Goal: Task Accomplishment & Management: Manage account settings

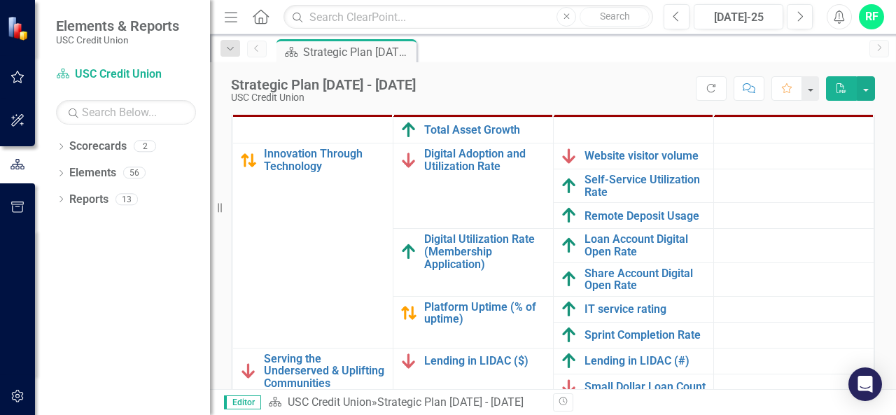
scroll to position [560, 0]
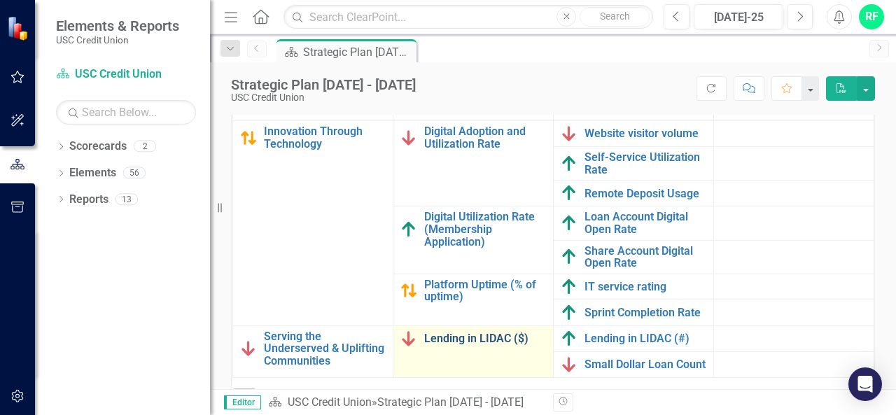
click at [464, 335] on link "Lending in LIDAC ($)" at bounding box center [485, 339] width 122 height 13
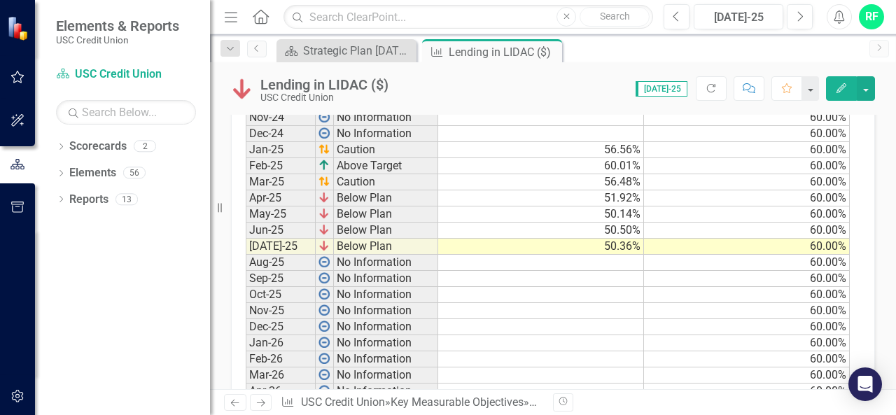
scroll to position [770, 0]
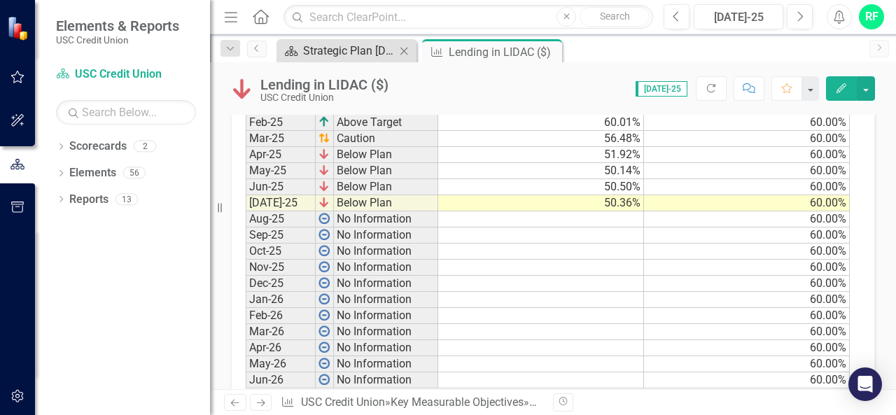
click at [317, 47] on div "Strategic Plan [DATE] - [DATE]" at bounding box center [349, 51] width 92 height 18
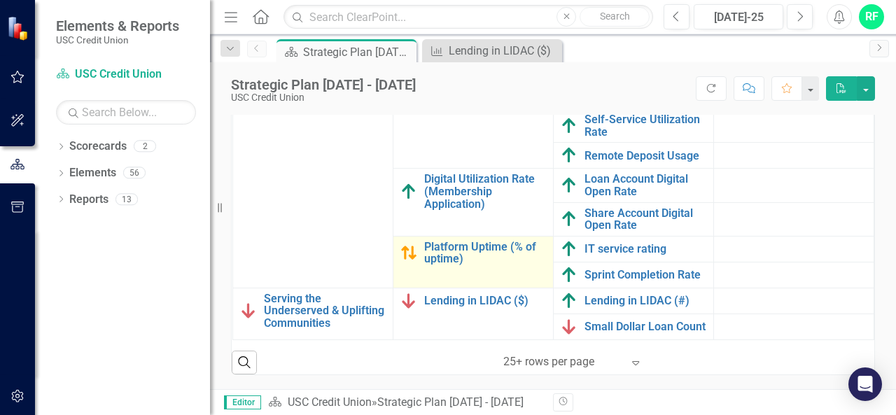
scroll to position [423, 0]
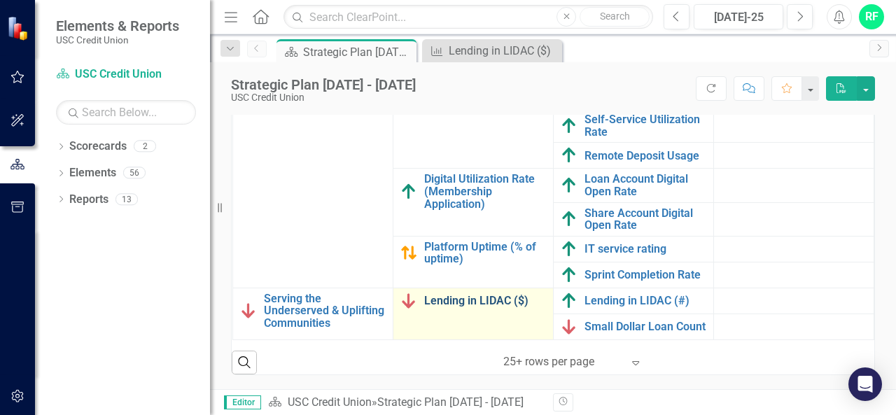
click at [428, 295] on link "Lending in LIDAC ($)" at bounding box center [485, 301] width 122 height 13
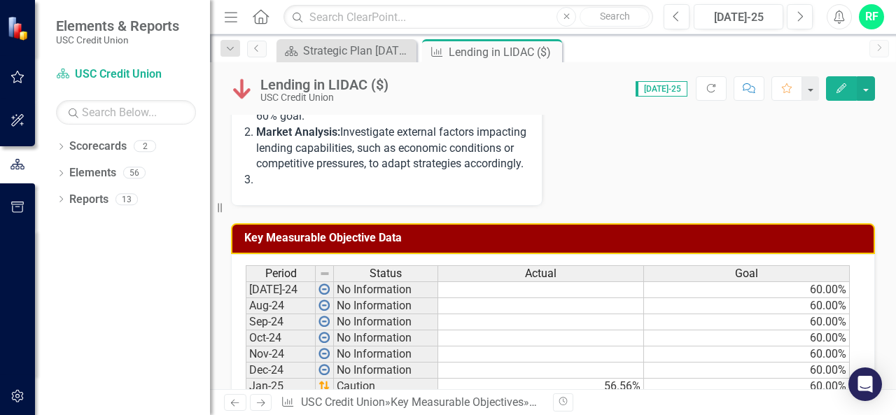
scroll to position [560, 0]
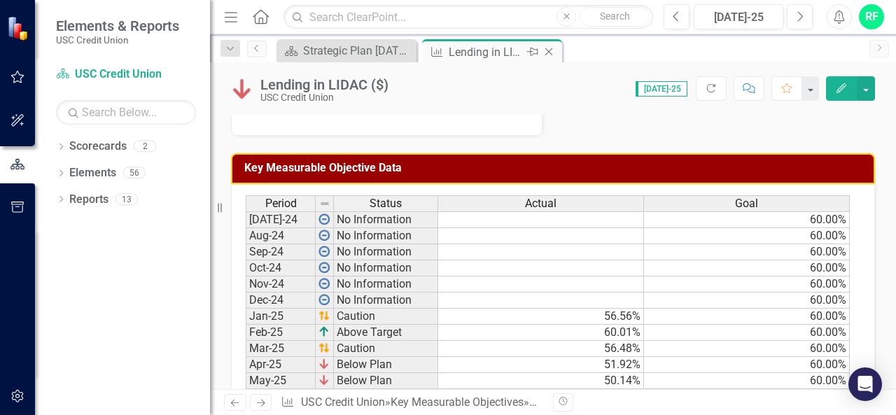
click at [548, 50] on icon at bounding box center [550, 52] width 8 height 8
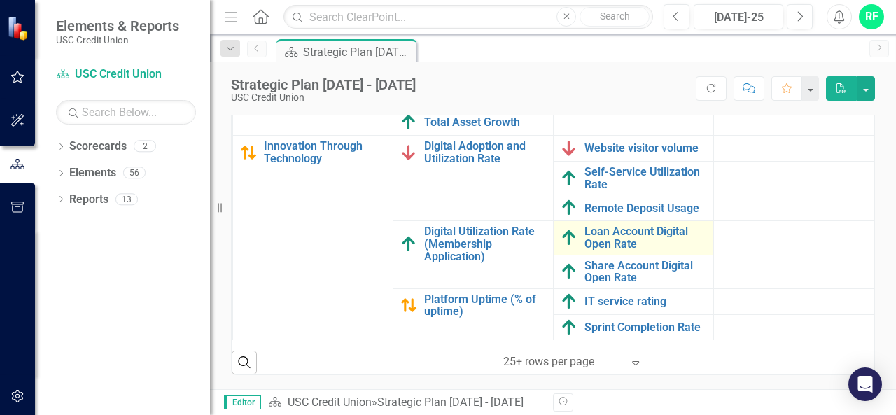
scroll to position [423, 0]
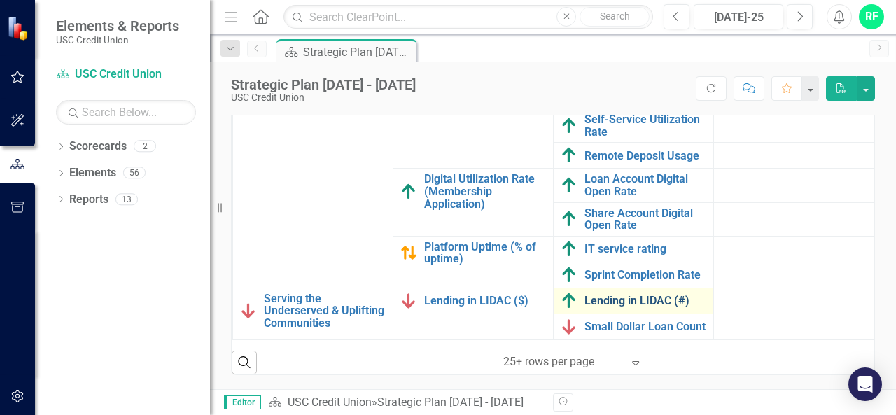
click at [599, 295] on link "Lending in LIDAC (#)" at bounding box center [646, 301] width 122 height 13
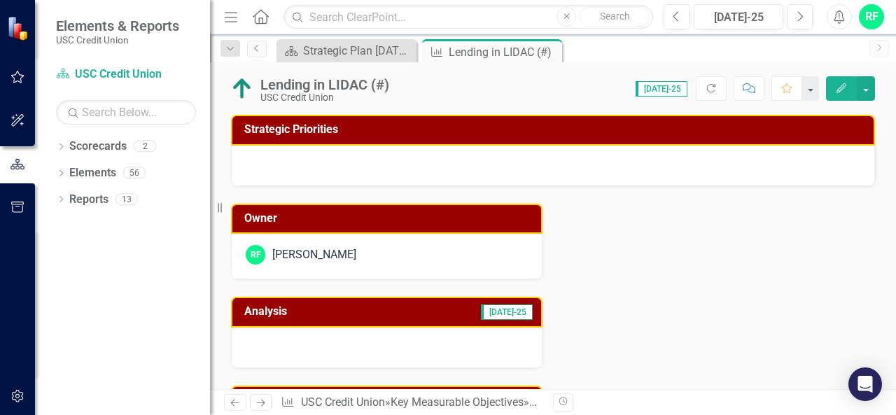
scroll to position [140, 0]
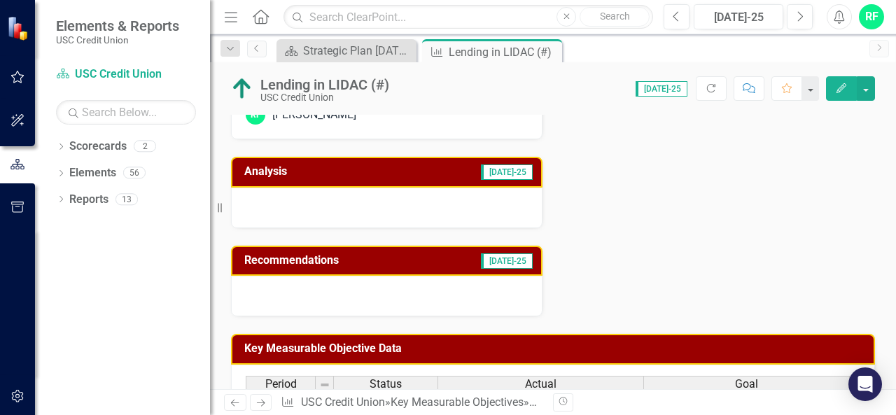
click at [412, 177] on td "[DATE]-25" at bounding box center [453, 173] width 161 height 23
click at [452, 202] on div at bounding box center [387, 208] width 312 height 41
click at [361, 177] on td "Analysis" at bounding box center [308, 173] width 129 height 23
click at [275, 176] on h3 "Analysis" at bounding box center [308, 171] width 129 height 13
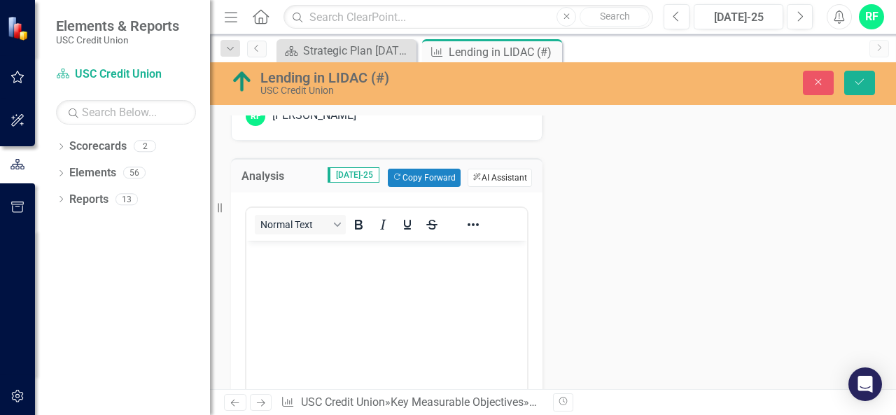
click at [490, 177] on button "ClearPoint AI AI Assistant" at bounding box center [500, 178] width 64 height 18
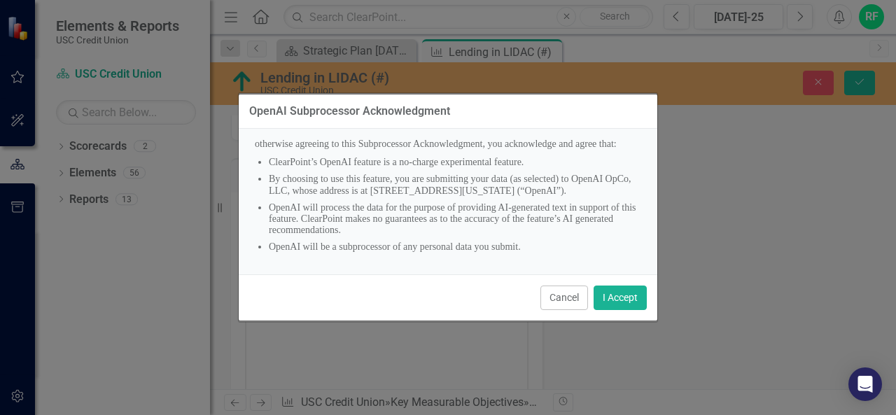
scroll to position [74, 0]
click at [619, 296] on button "I Accept" at bounding box center [620, 298] width 53 height 25
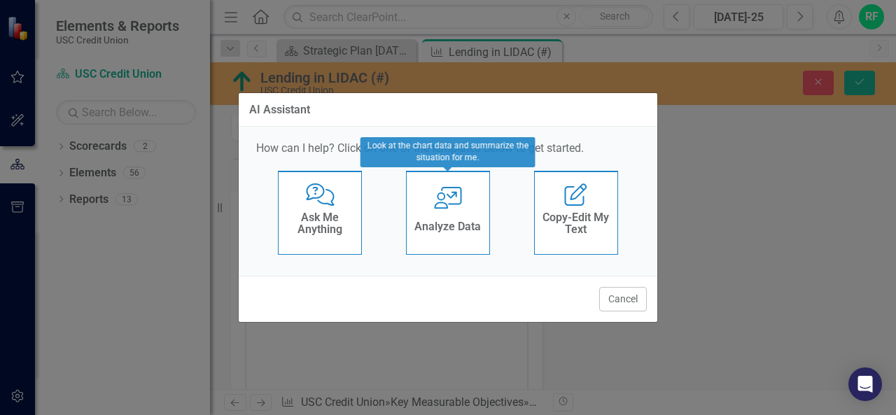
click at [462, 226] on h4 "Analyze Data" at bounding box center [448, 227] width 67 height 13
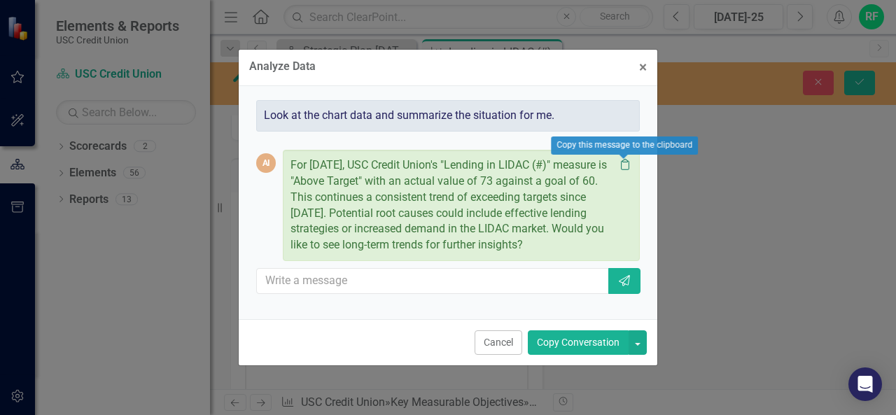
click at [626, 166] on icon "Clipboard" at bounding box center [625, 164] width 14 height 11
click at [566, 342] on button "Copy Conversation" at bounding box center [578, 343] width 101 height 25
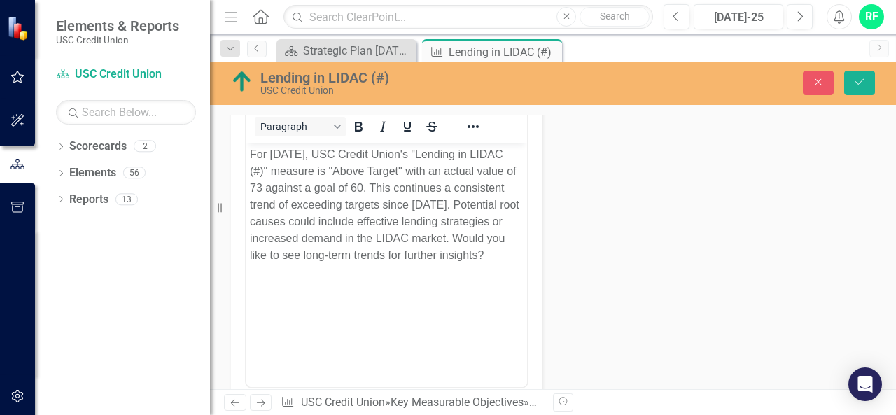
scroll to position [140, 0]
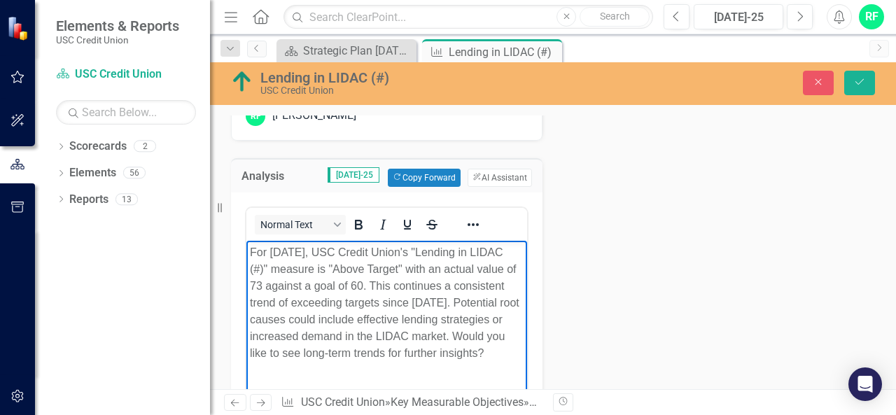
drag, startPoint x: 252, startPoint y: 351, endPoint x: 298, endPoint y: 367, distance: 48.3
click at [298, 361] on p "For [DATE], USC Credit Union's "Lending in LIDAC (#)" measure is "Above Target"…" at bounding box center [387, 303] width 274 height 118
click at [859, 85] on icon "submit" at bounding box center [860, 82] width 8 height 6
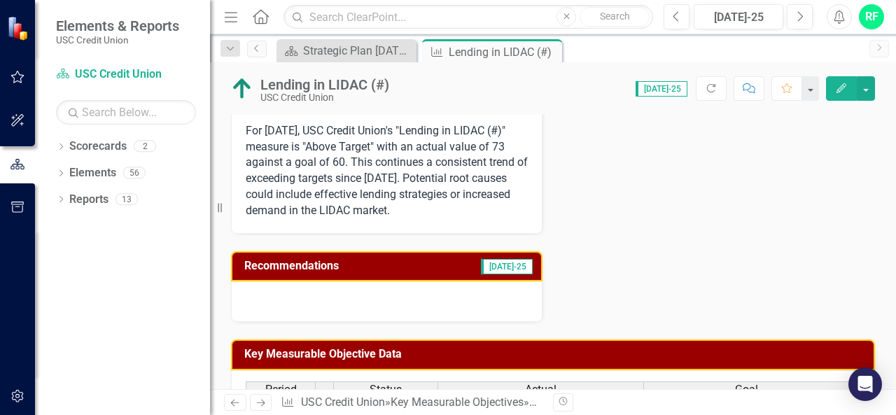
scroll to position [210, 0]
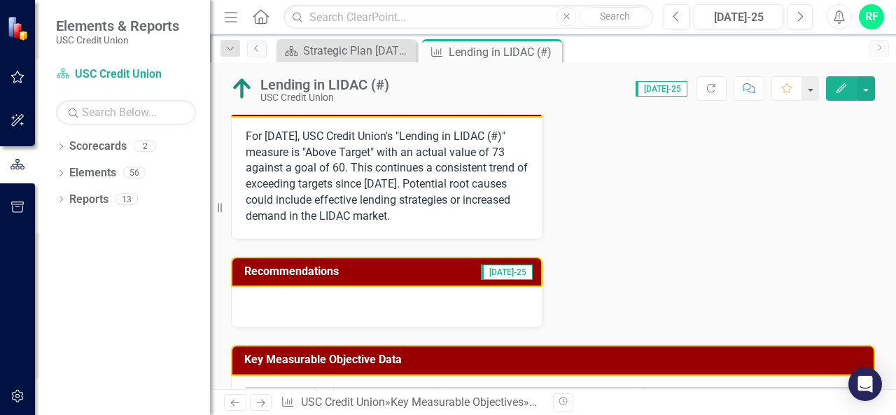
click at [416, 267] on h3 "Recommendations" at bounding box center [337, 271] width 186 height 13
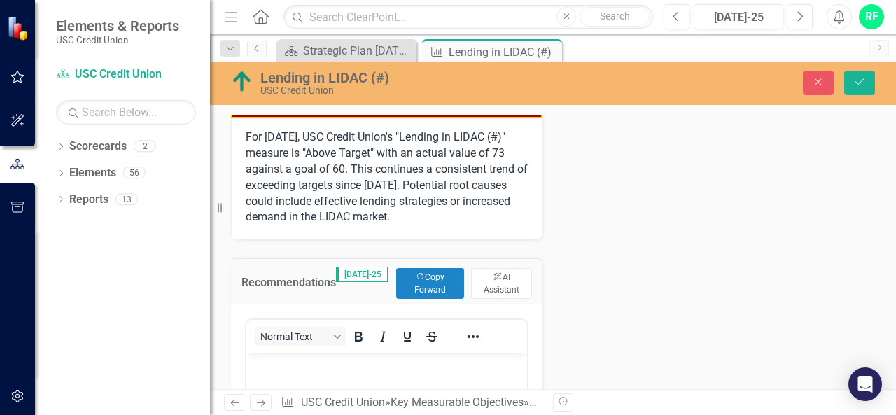
scroll to position [0, 0]
click at [494, 281] on button "ClearPoint AI AI Assistant" at bounding box center [501, 283] width 61 height 31
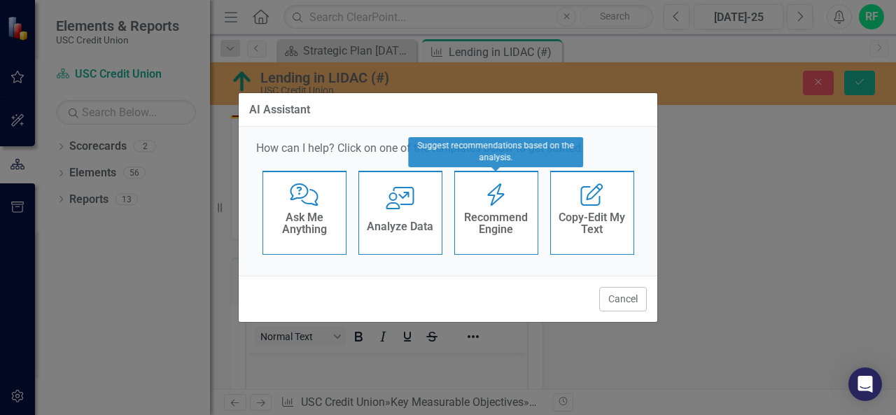
click at [505, 215] on h4 "Recommend Engine" at bounding box center [496, 223] width 69 height 25
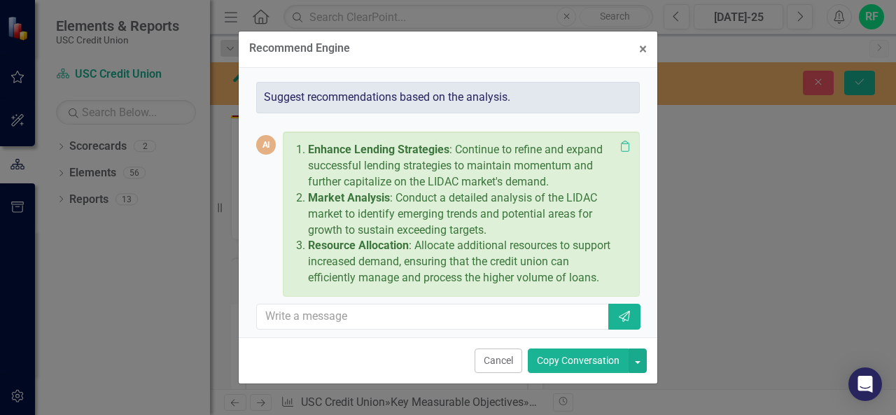
scroll to position [20, 0]
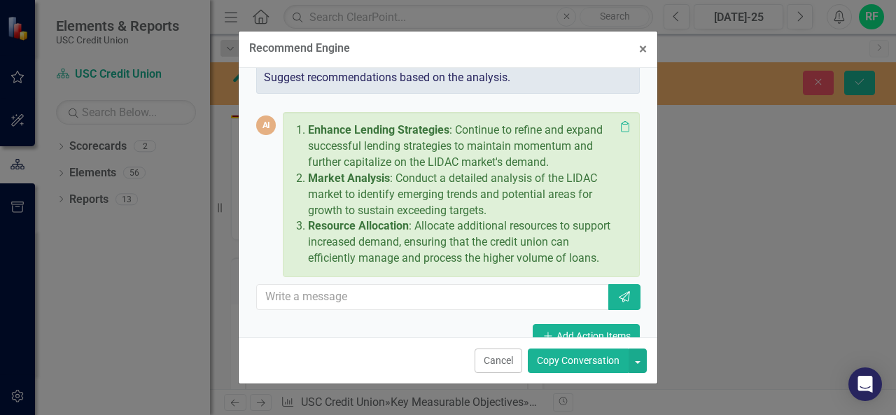
click at [583, 361] on button "Copy Conversation" at bounding box center [578, 361] width 101 height 25
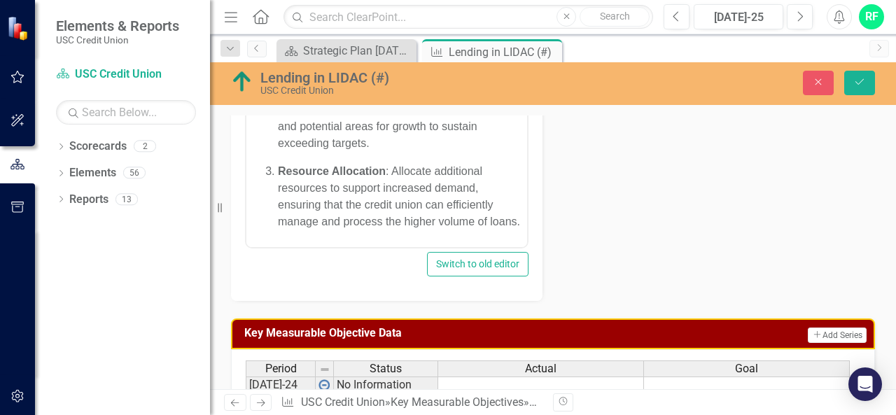
scroll to position [0, 0]
drag, startPoint x: 862, startPoint y: 82, endPoint x: 185, endPoint y: 176, distance: 683.7
click at [862, 82] on icon "Save" at bounding box center [860, 82] width 13 height 10
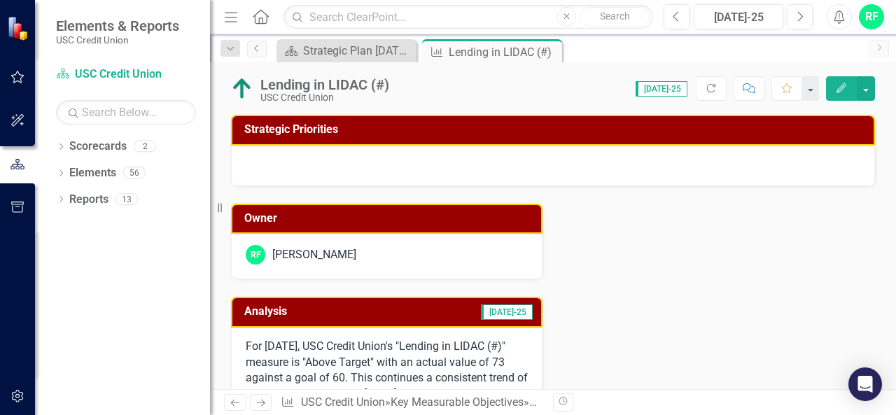
click at [326, 130] on h3 "Strategic Priorities" at bounding box center [555, 129] width 623 height 13
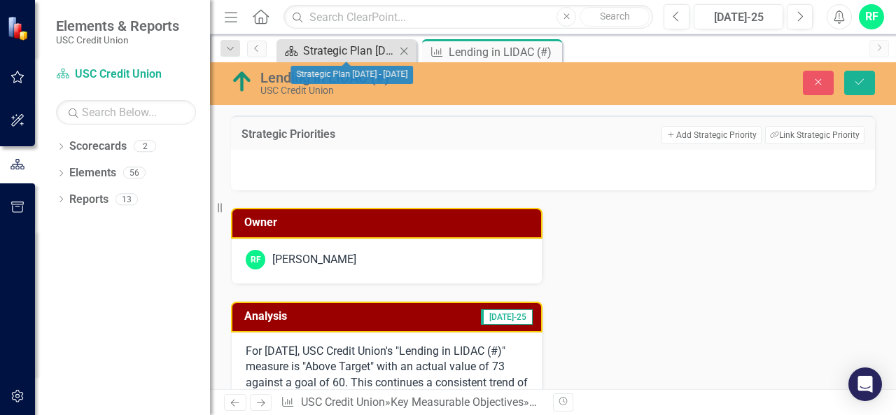
click at [337, 51] on div "Strategic Plan [DATE] - [DATE]" at bounding box center [349, 51] width 92 height 18
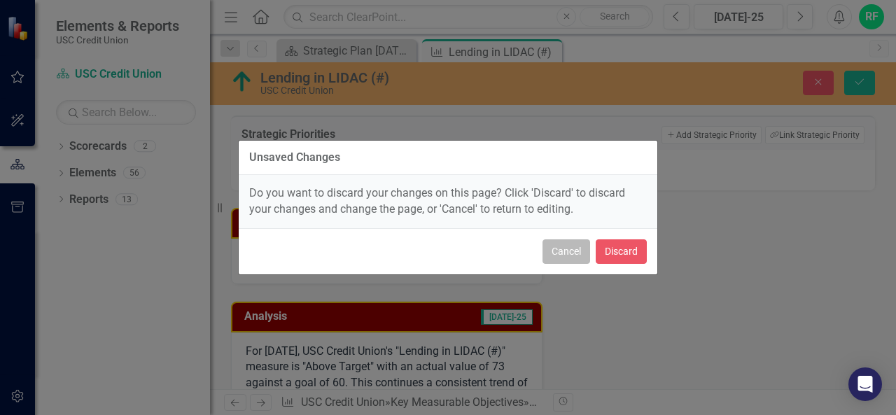
click at [555, 253] on button "Cancel" at bounding box center [567, 251] width 48 height 25
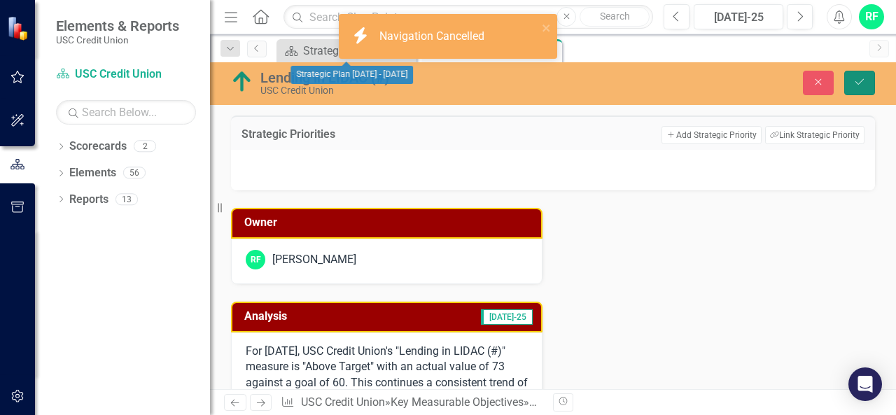
click at [861, 79] on icon "Save" at bounding box center [860, 82] width 13 height 10
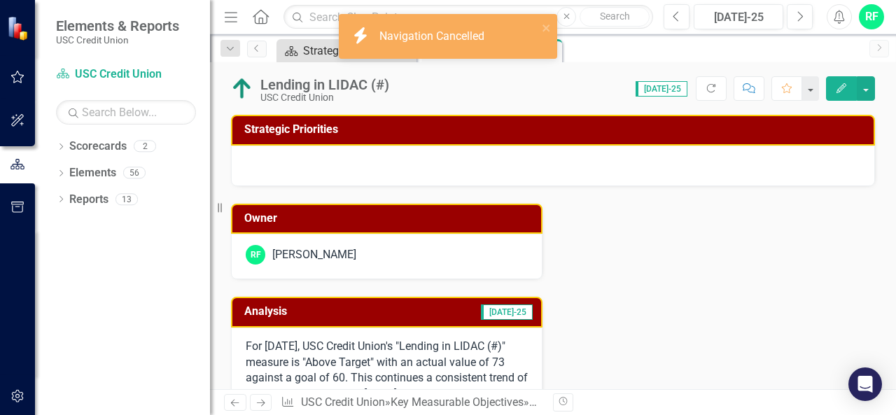
click at [308, 48] on div "Strategic Plan [DATE] - [DATE]" at bounding box center [349, 51] width 92 height 18
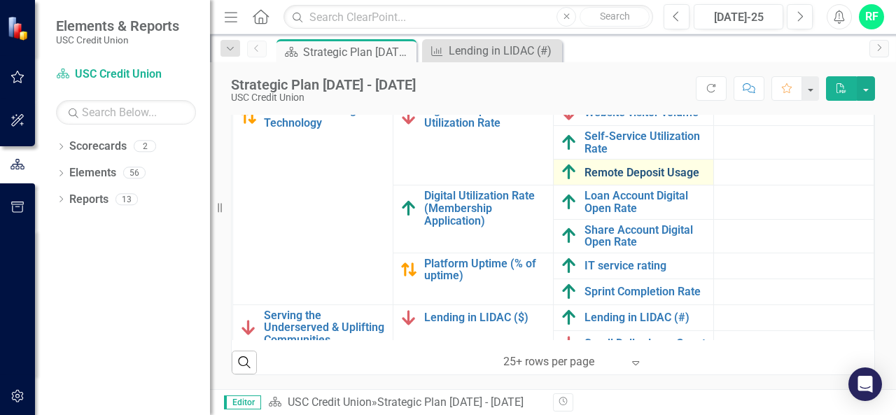
scroll to position [423, 0]
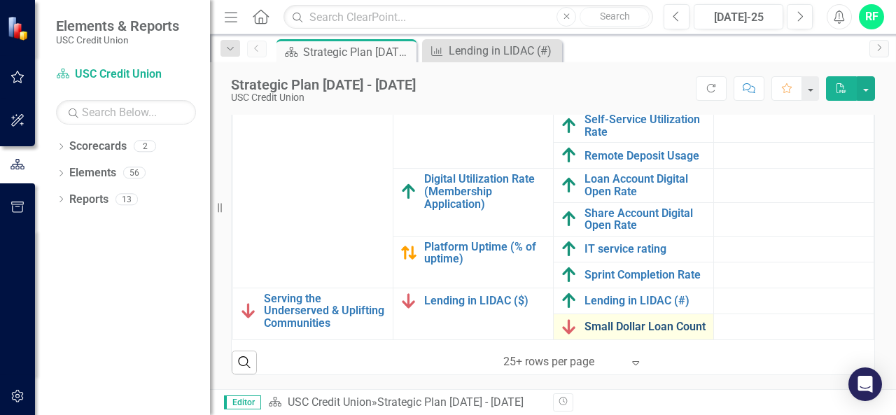
click at [588, 321] on link "Small Dollar Loan Count" at bounding box center [646, 327] width 122 height 13
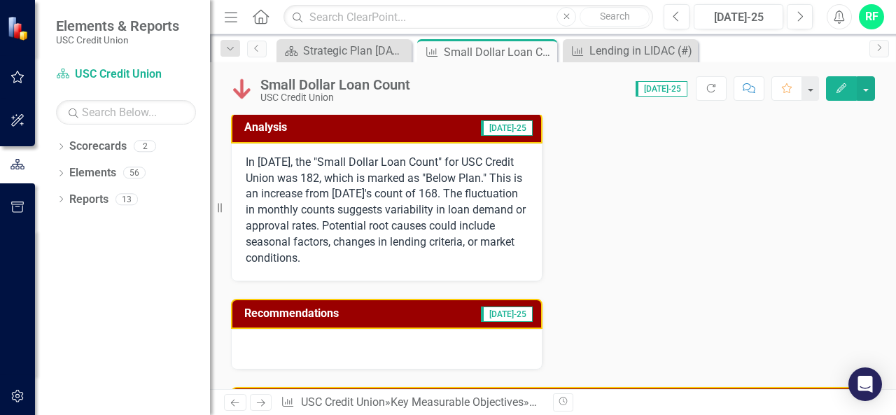
scroll to position [240, 0]
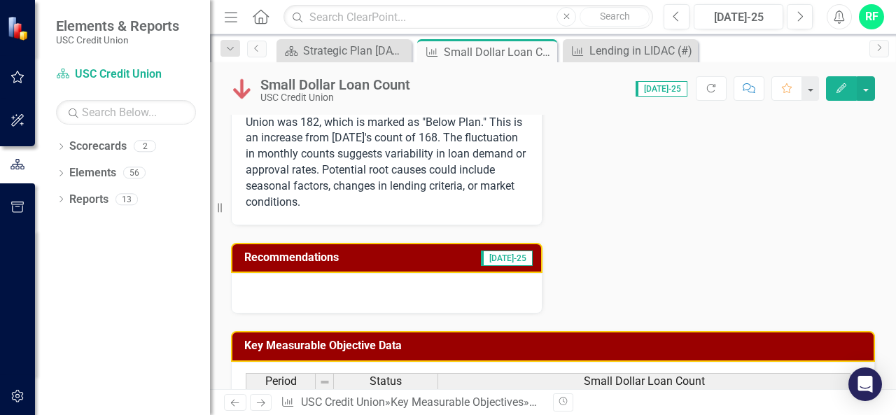
click at [451, 256] on td "[DATE]-25" at bounding box center [482, 259] width 104 height 23
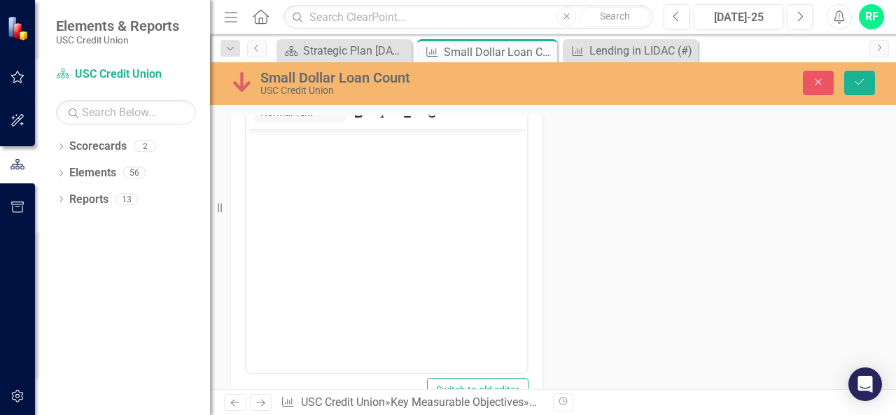
scroll to position [100, 0]
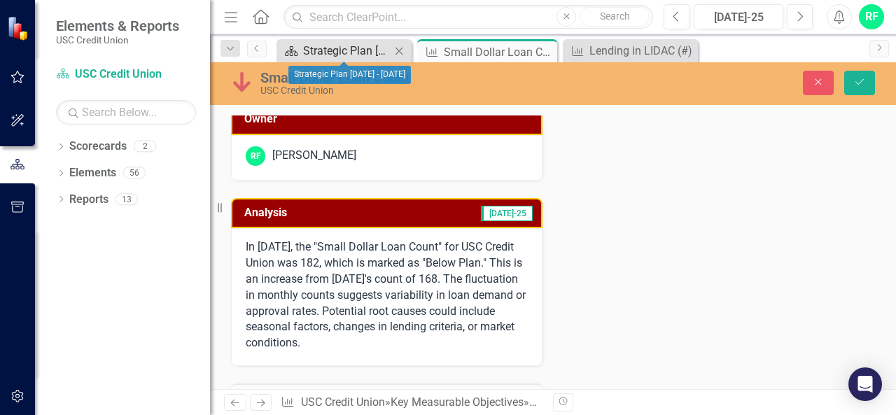
click at [334, 48] on div "Strategic Plan [DATE] - [DATE]" at bounding box center [347, 51] width 88 height 18
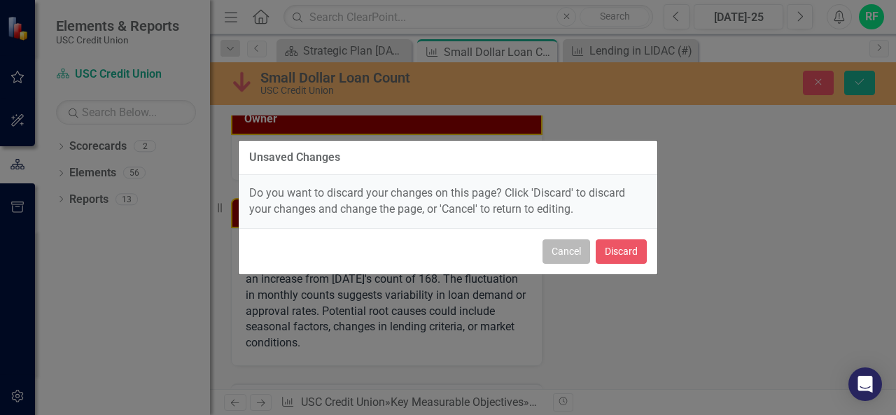
click at [573, 250] on button "Cancel" at bounding box center [567, 251] width 48 height 25
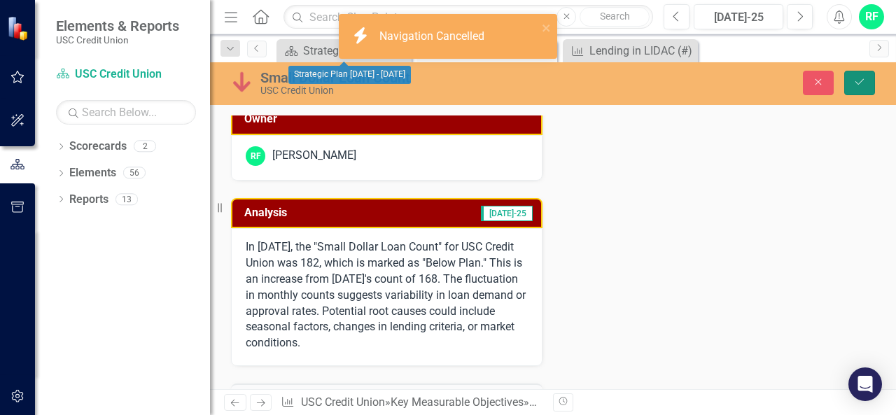
click at [865, 79] on icon "Save" at bounding box center [860, 82] width 13 height 10
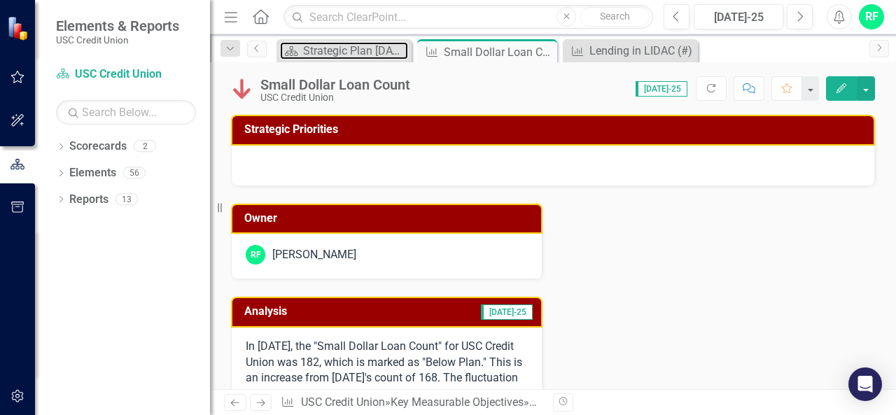
click at [324, 51] on div "Strategic Plan [DATE] - [DATE]" at bounding box center [355, 51] width 105 height 18
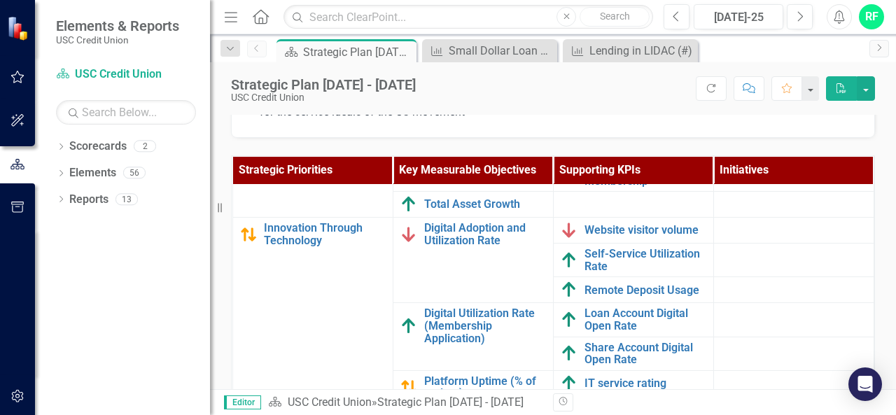
scroll to position [420, 0]
